Goal: Find specific page/section: Find specific page/section

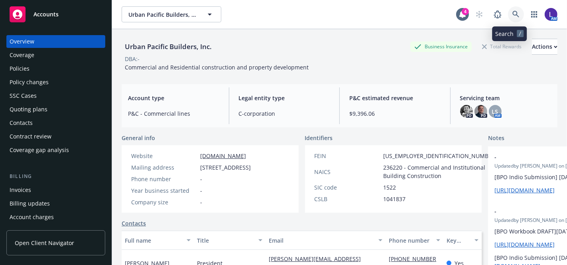
click at [512, 13] on icon at bounding box center [515, 14] width 7 height 7
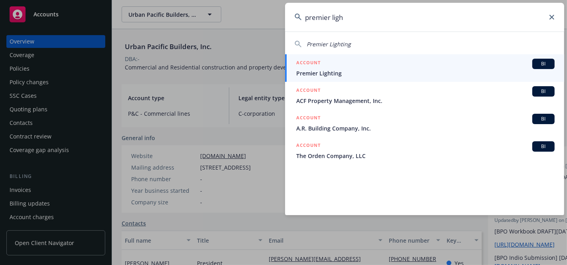
type input "premier ligh"
click at [352, 67] on div "ACCOUNT BI" at bounding box center [425, 64] width 258 height 10
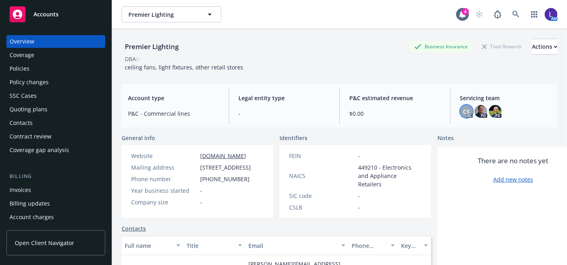
click at [460, 109] on div "CS" at bounding box center [466, 111] width 13 height 13
click at [479, 109] on img at bounding box center [480, 111] width 13 height 13
click at [489, 110] on img at bounding box center [495, 111] width 13 height 13
click at [474, 113] on img at bounding box center [480, 111] width 13 height 13
click at [463, 111] on span "CS" at bounding box center [466, 111] width 7 height 8
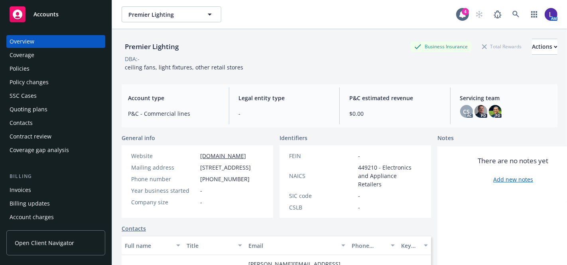
click at [32, 68] on div "Policies" at bounding box center [56, 68] width 92 height 13
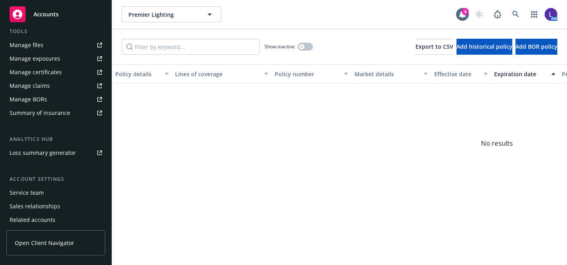
scroll to position [225, 0]
click at [39, 191] on div "Service team" at bounding box center [27, 193] width 34 height 13
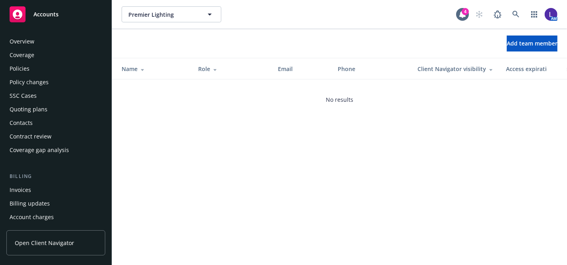
scroll to position [254, 0]
